Goal: Transaction & Acquisition: Purchase product/service

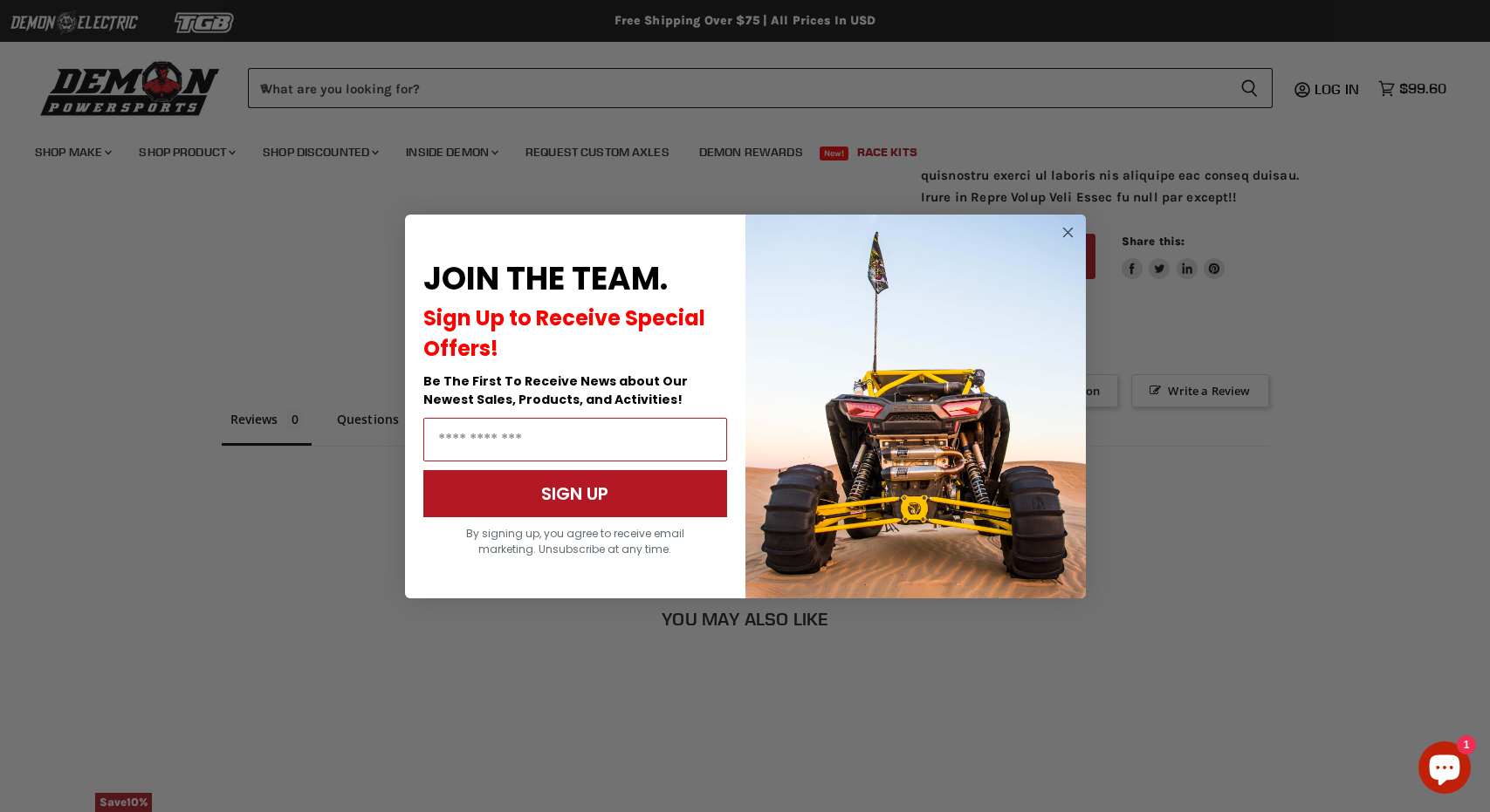
scroll to position [1305, 0]
